Goal: Find specific page/section: Find specific page/section

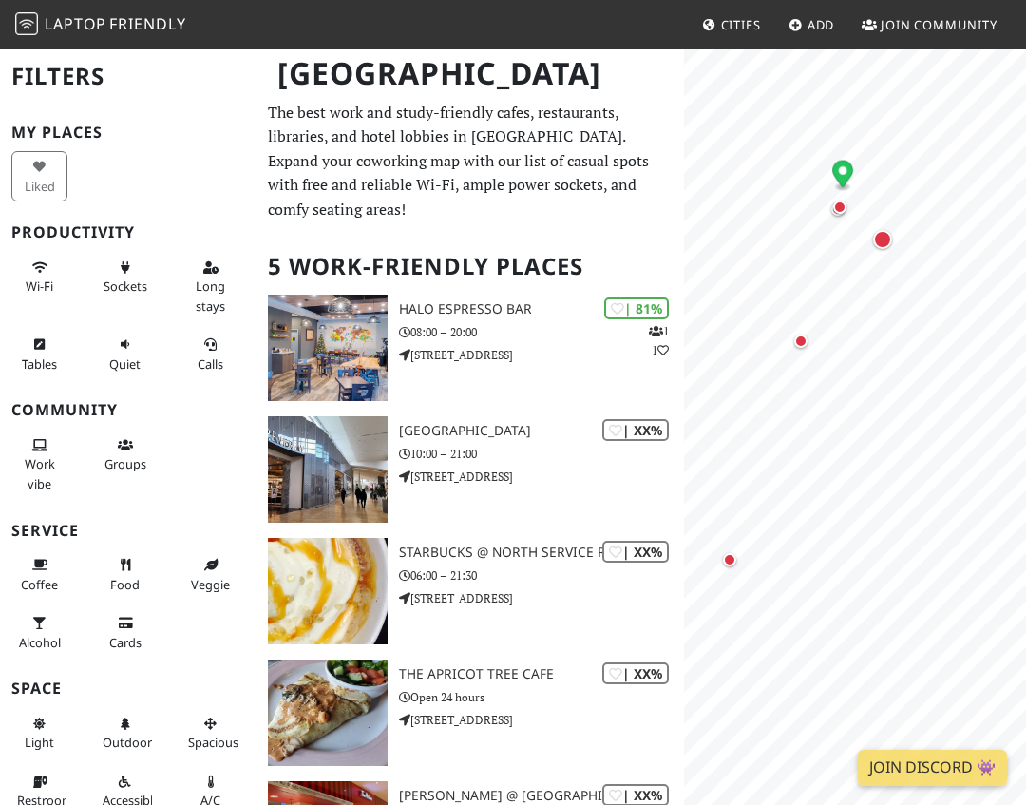
click at [103, 16] on span "Laptop" at bounding box center [76, 23] width 62 height 21
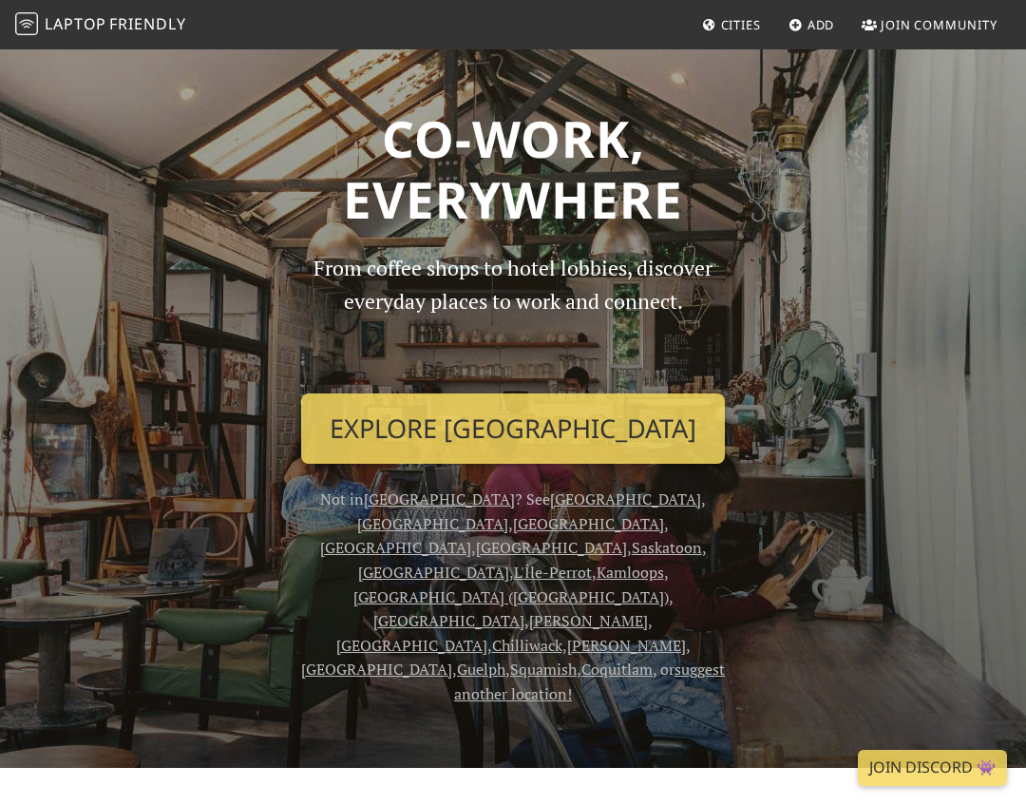
click at [550, 493] on link "[GEOGRAPHIC_DATA]" at bounding box center [625, 498] width 151 height 21
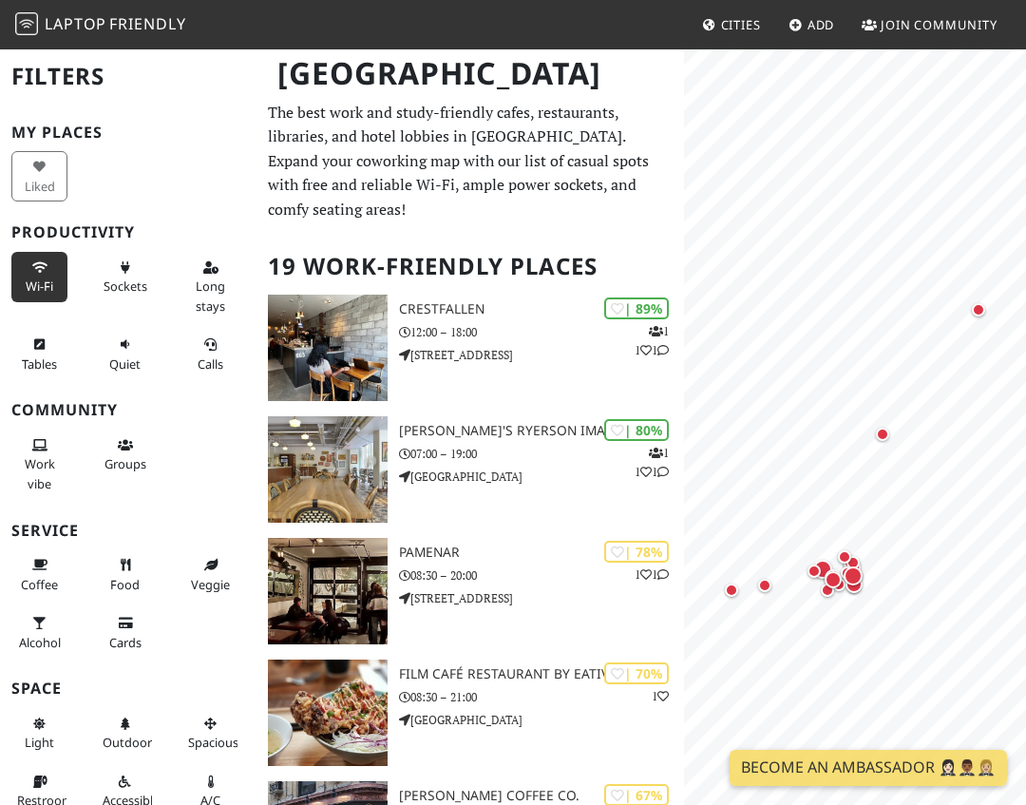
click at [18, 284] on button "Wi-Fi" at bounding box center [39, 277] width 56 height 50
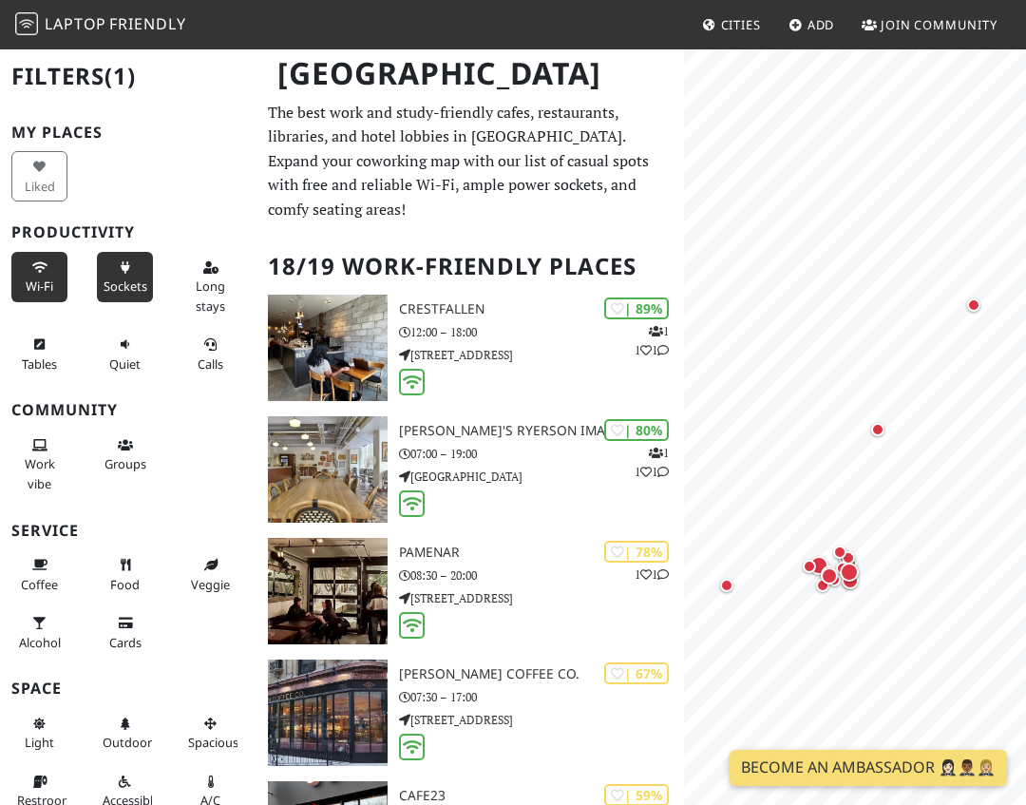
click at [129, 288] on span "Sockets" at bounding box center [126, 285] width 44 height 17
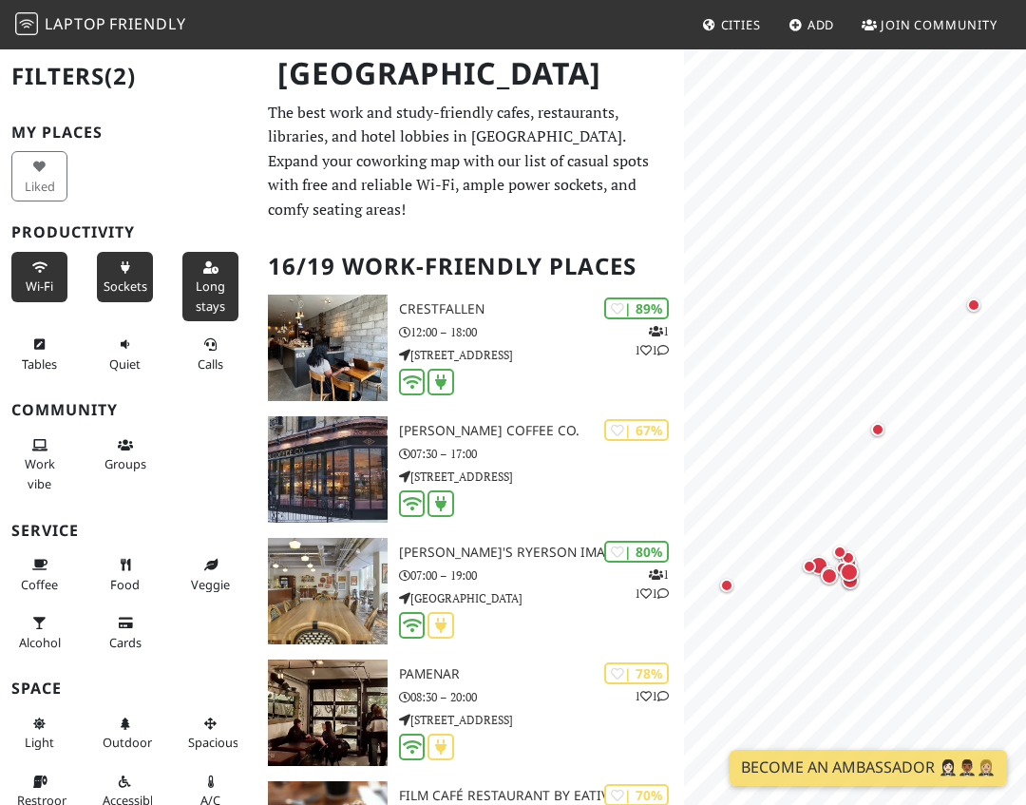
click at [211, 273] on button "Long stays" at bounding box center [210, 286] width 56 height 69
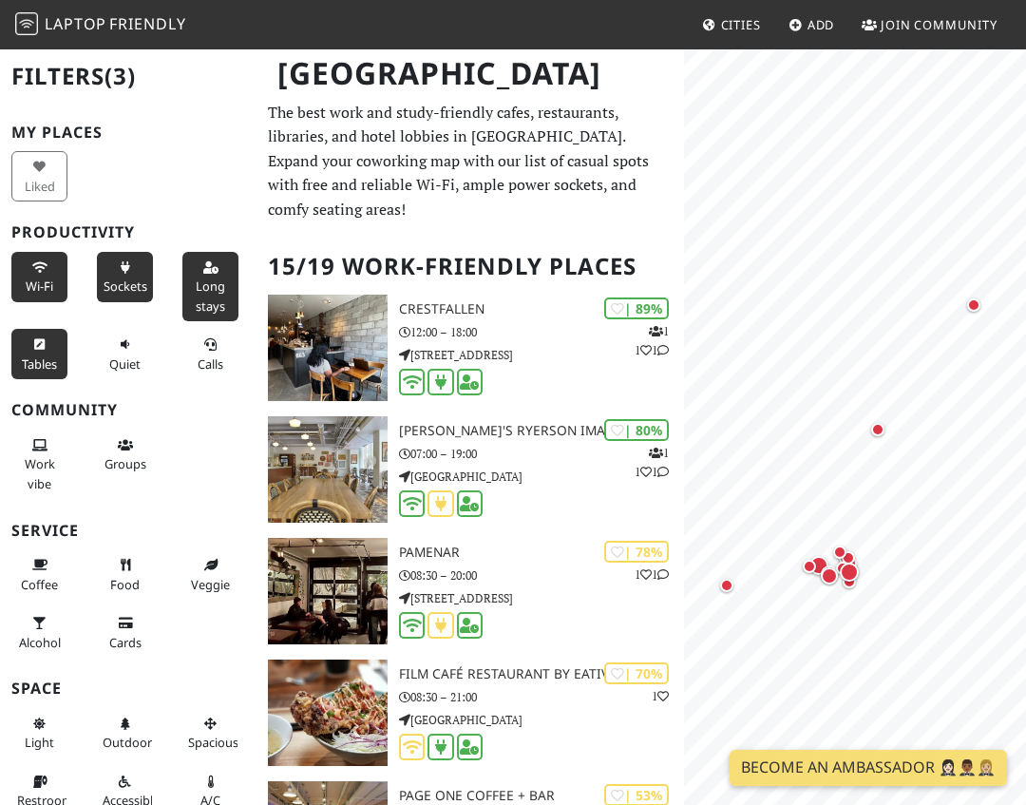
click at [41, 334] on button "Tables" at bounding box center [39, 354] width 56 height 50
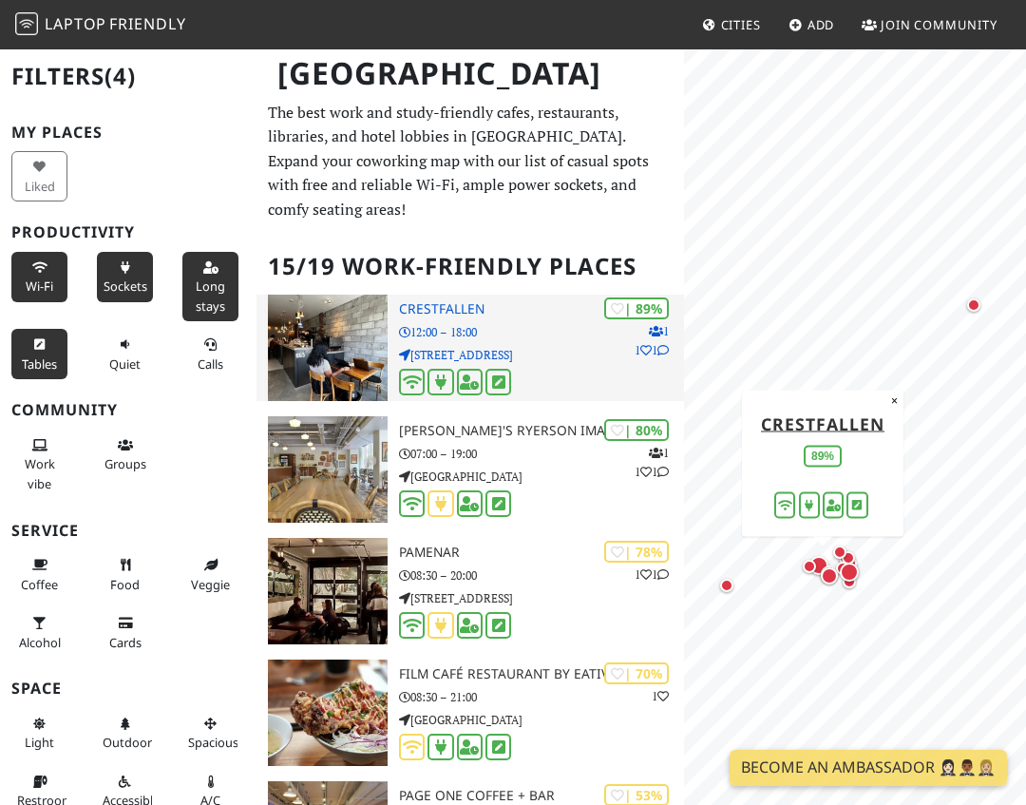
click at [440, 313] on h3 "Crestfallen" at bounding box center [541, 309] width 285 height 16
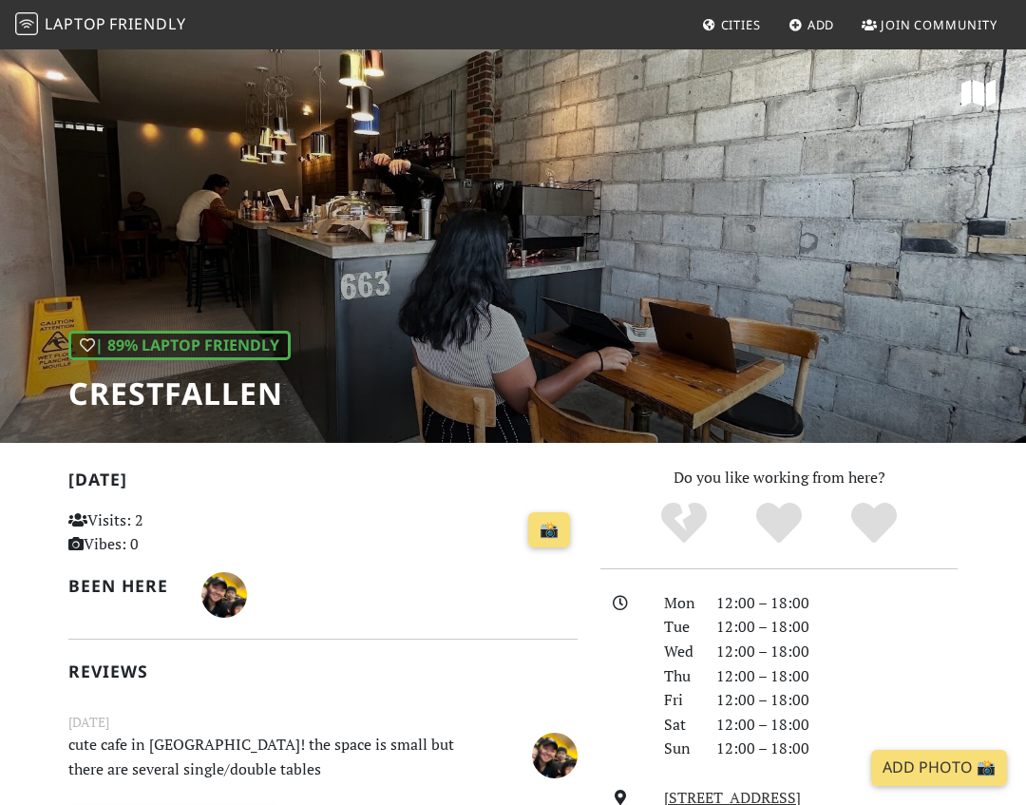
click at [164, 392] on h1 "Crestfallen" at bounding box center [179, 393] width 222 height 36
copy h1 "Crestfallen"
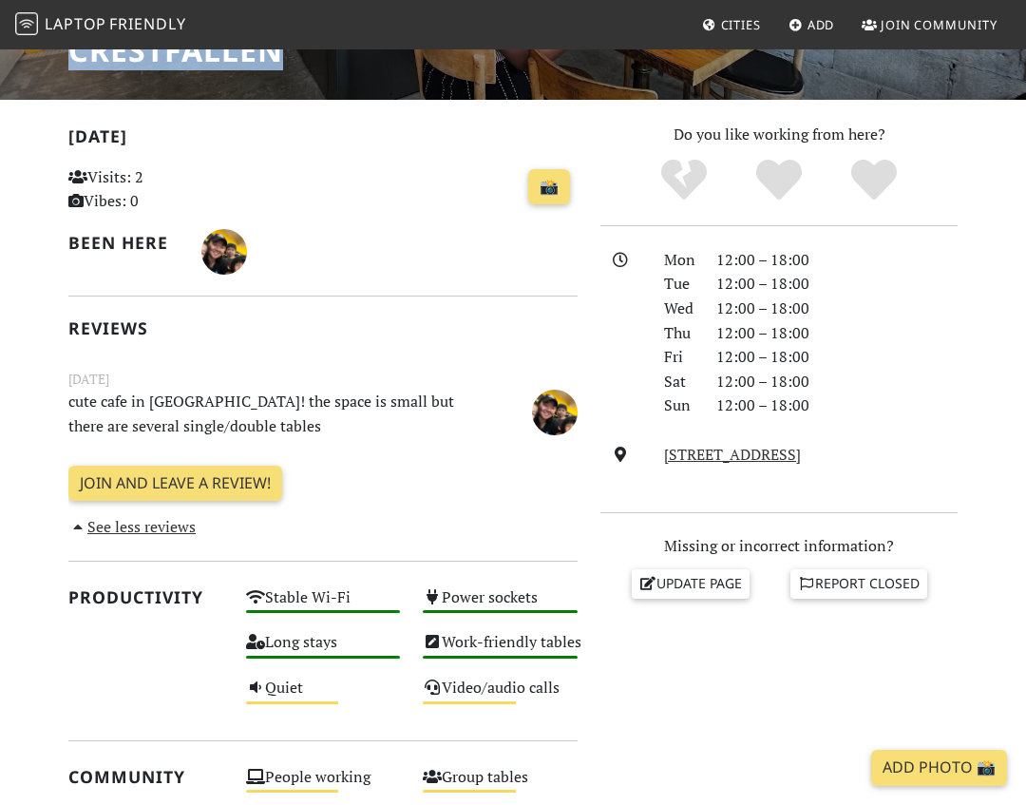
scroll to position [352, 0]
